Goal: Task Accomplishment & Management: Use online tool/utility

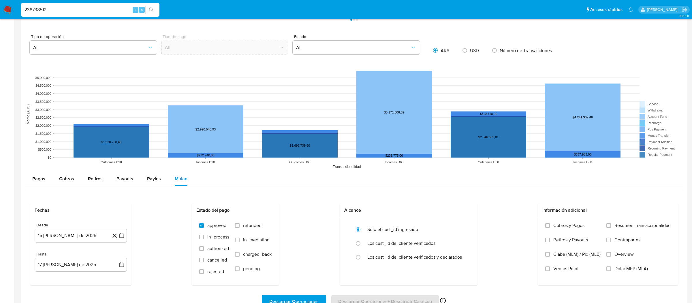
scroll to position [395, 0]
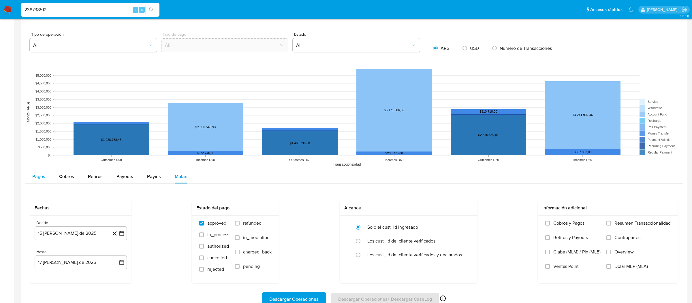
click at [44, 178] on span "Pagos" at bounding box center [38, 176] width 13 height 7
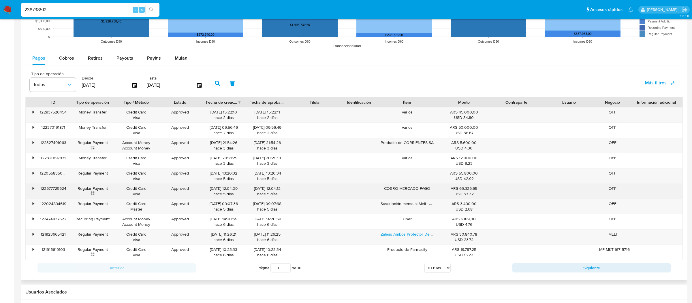
scroll to position [513, 0]
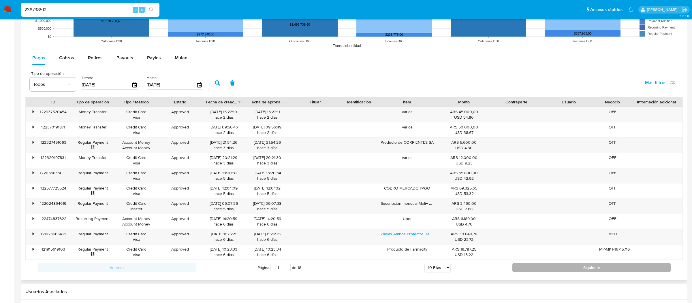
click at [530, 269] on button "Siguiente" at bounding box center [591, 267] width 158 height 9
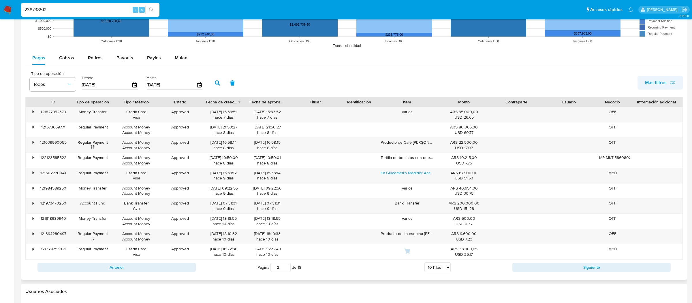
click at [656, 85] on span "Más filtros" at bounding box center [656, 83] width 22 height 14
click at [610, 136] on span "Id del pago" at bounding box center [611, 138] width 22 height 6
click at [596, 136] on input "Id del pago" at bounding box center [594, 138] width 5 height 5
checkbox input "true"
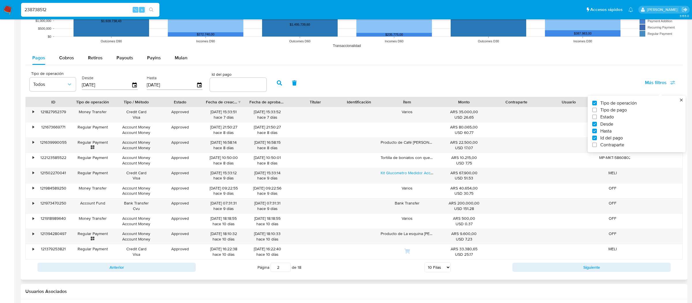
click at [224, 81] on input "number" at bounding box center [238, 84] width 56 height 7
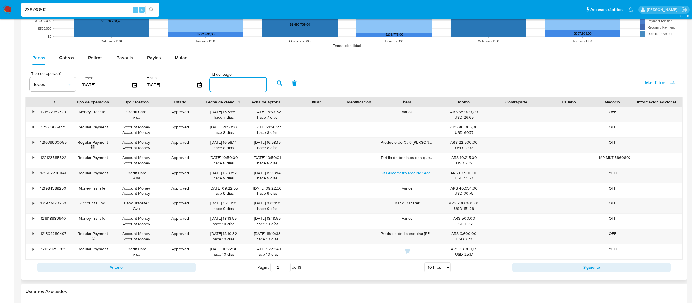
click at [224, 82] on input "number" at bounding box center [238, 84] width 56 height 7
paste input "118800186239"
type input "118800186239"
click at [272, 82] on button "button" at bounding box center [279, 83] width 15 height 14
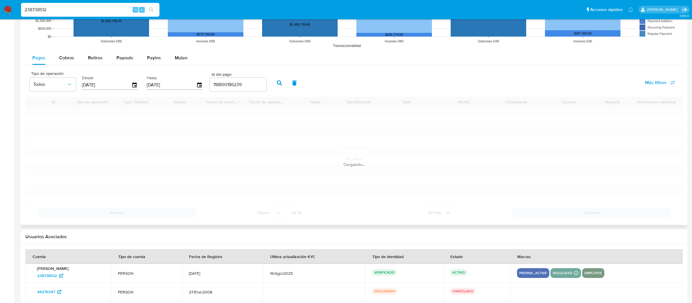
scroll to position [460, 0]
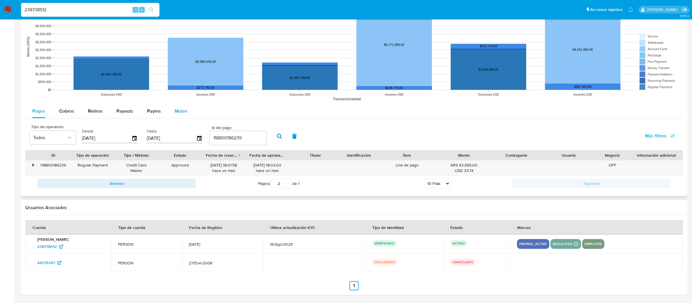
click at [186, 113] on button "Mulan" at bounding box center [181, 111] width 27 height 14
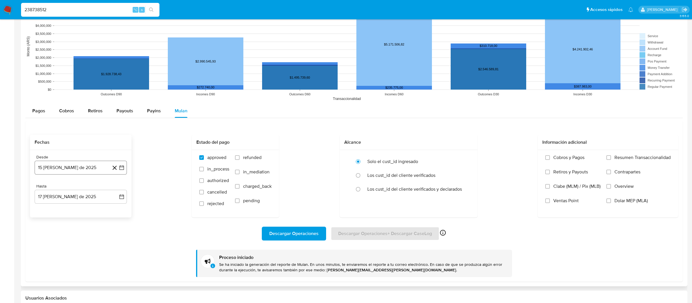
click at [121, 170] on icon "button" at bounding box center [122, 168] width 6 height 6
click at [44, 117] on div "Pagos" at bounding box center [38, 111] width 13 height 14
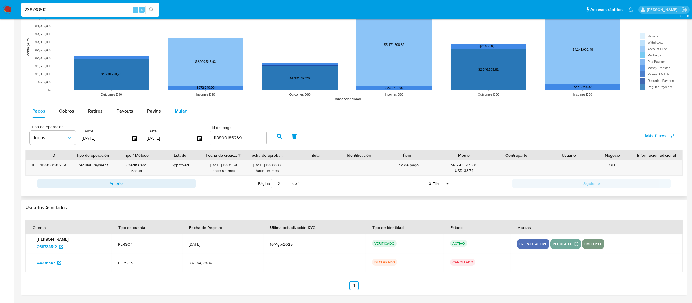
click at [175, 114] on span "Mulan" at bounding box center [181, 111] width 13 height 7
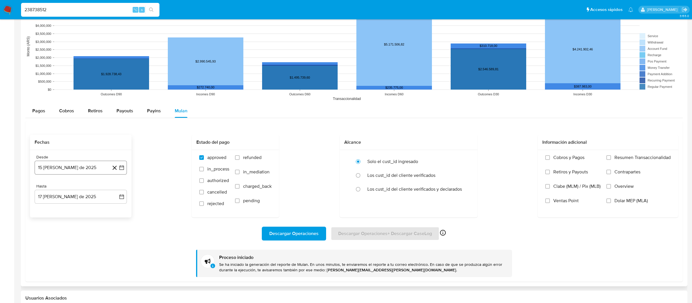
click at [119, 168] on icon "button" at bounding box center [122, 168] width 6 height 6
click at [40, 188] on div "agosto 2025 agosto 2025 lun lunes mar martes mié miércoles jue jueves vie viern…" at bounding box center [81, 221] width 92 height 91
click at [41, 188] on div "agosto 2025 agosto 2025 lun lunes mar martes mié miércoles jue jueves vie viern…" at bounding box center [81, 221] width 92 height 91
click at [41, 188] on icon "Mes anterior" at bounding box center [44, 188] width 7 height 7
click at [116, 235] on button "20" at bounding box center [115, 232] width 9 height 9
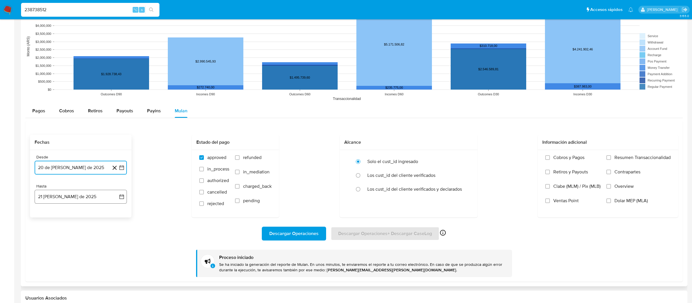
click at [124, 200] on button "21 [PERSON_NAME] de 2025" at bounding box center [81, 197] width 92 height 14
click at [45, 218] on icon "Mes anterior" at bounding box center [44, 217] width 7 height 7
click at [115, 267] on button "20" at bounding box center [115, 261] width 9 height 9
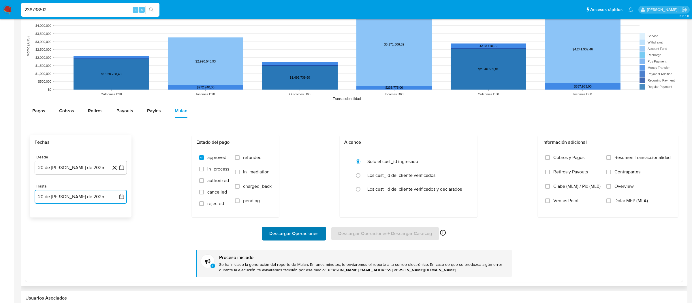
click at [291, 233] on span "Descargar Operaciones" at bounding box center [293, 233] width 49 height 13
